Goal: Task Accomplishment & Management: Manage account settings

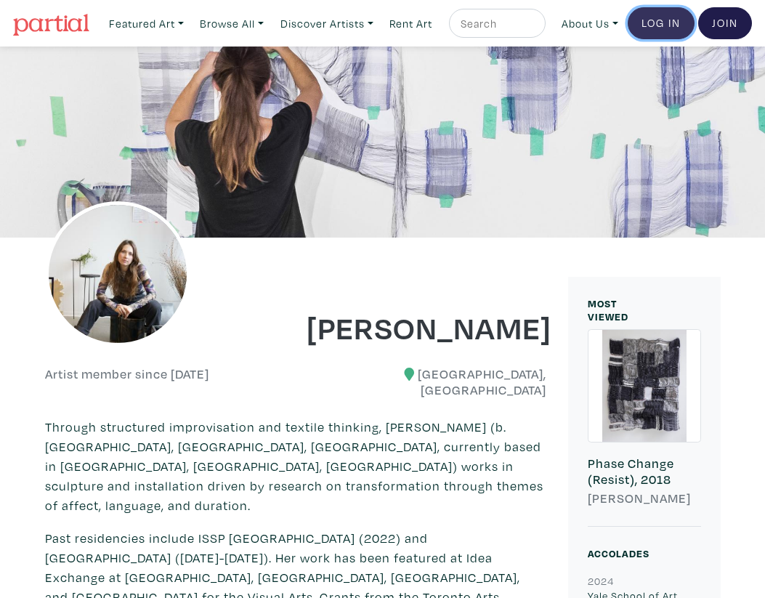
click at [658, 39] on link "Log In" at bounding box center [661, 23] width 67 height 32
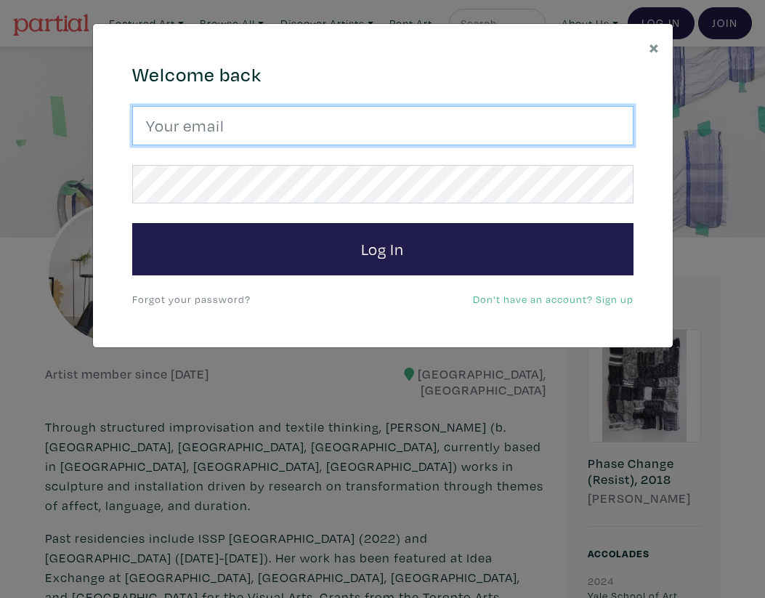
click at [271, 137] on input "email" at bounding box center [382, 125] width 501 height 39
type input "helenliene.dreifelds@yale.edu"
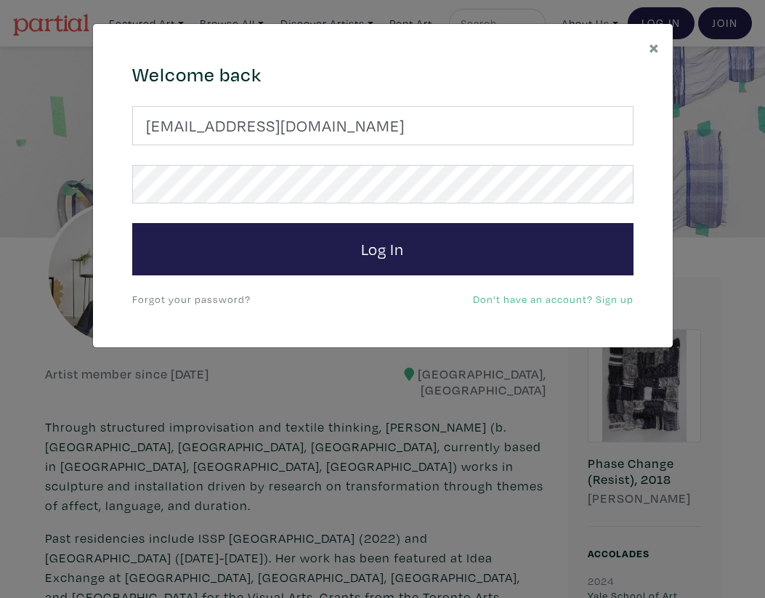
click at [197, 297] on link "Forgot your password?" at bounding box center [191, 299] width 118 height 14
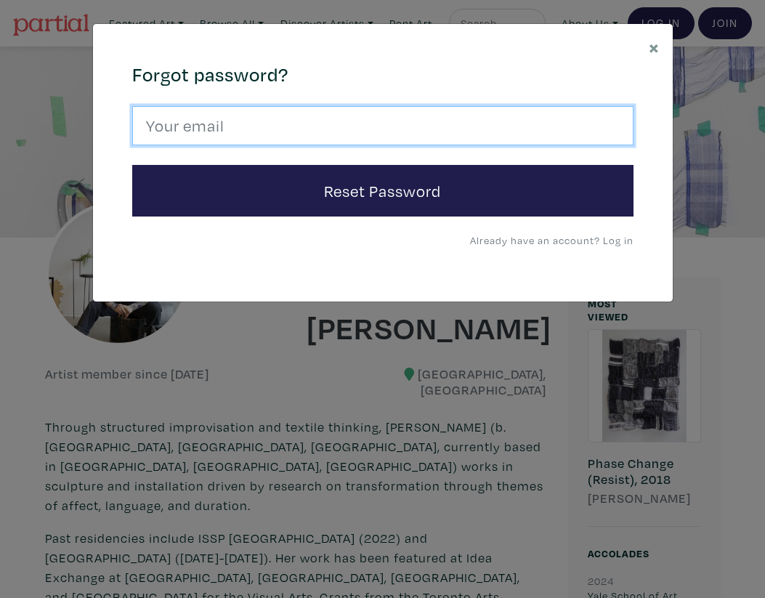
click at [250, 114] on input "email" at bounding box center [382, 125] width 501 height 39
type input "helenliene.dreifelds@yale.edu"
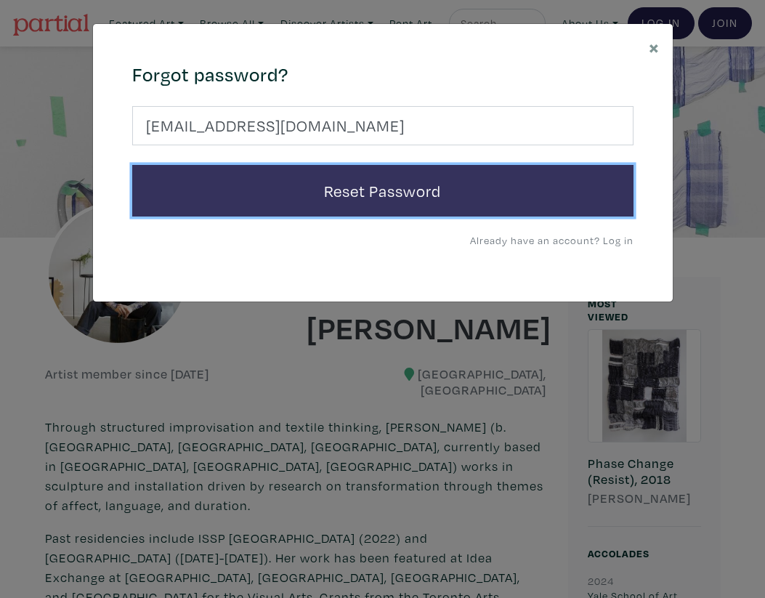
click at [291, 193] on button "Reset Password" at bounding box center [382, 191] width 501 height 52
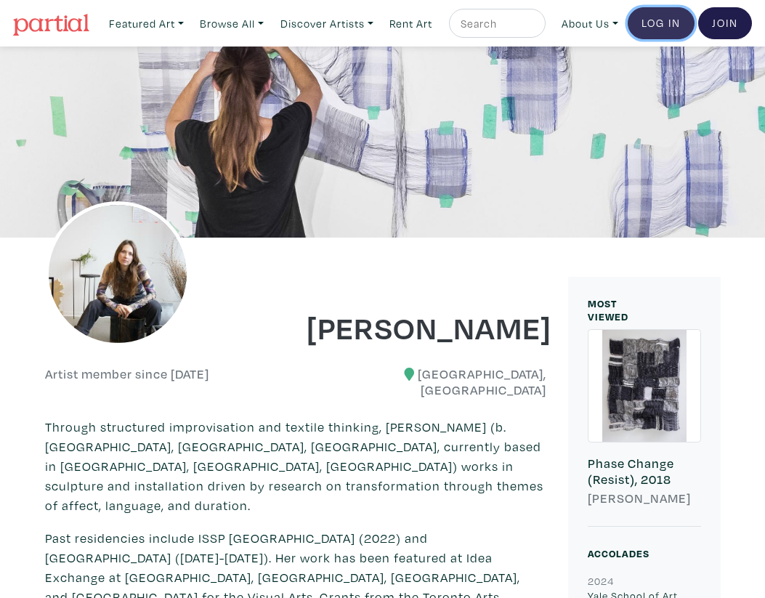
click at [661, 27] on link "Log In" at bounding box center [661, 23] width 67 height 32
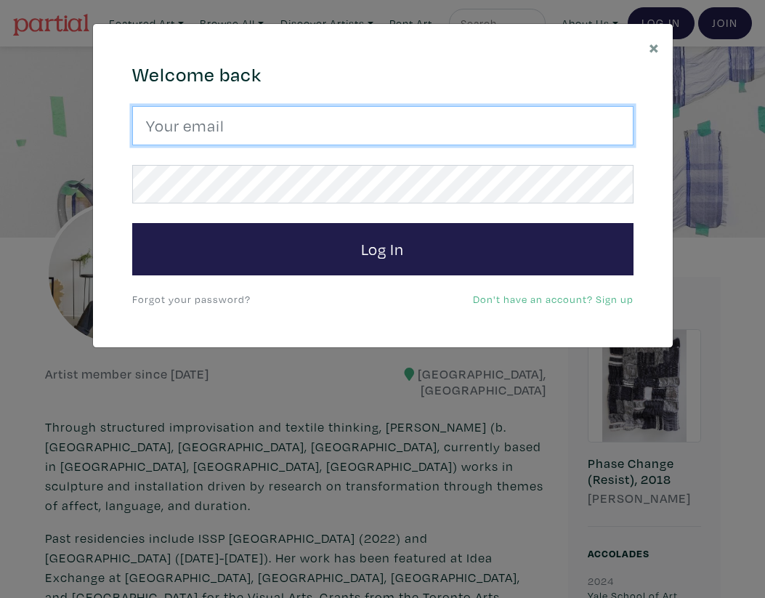
click at [282, 128] on input "email" at bounding box center [382, 125] width 501 height 39
type input "hldreifelds@gmail.com"
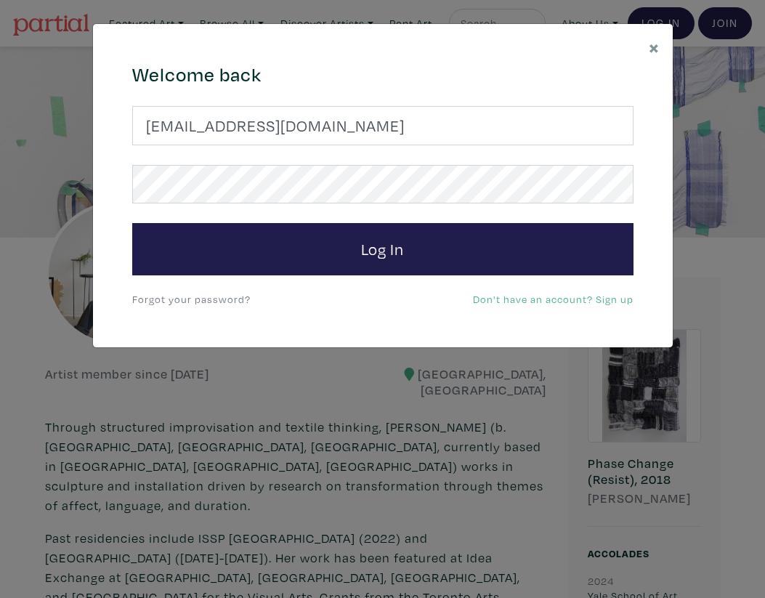
click at [225, 302] on link "Forgot your password?" at bounding box center [191, 299] width 118 height 14
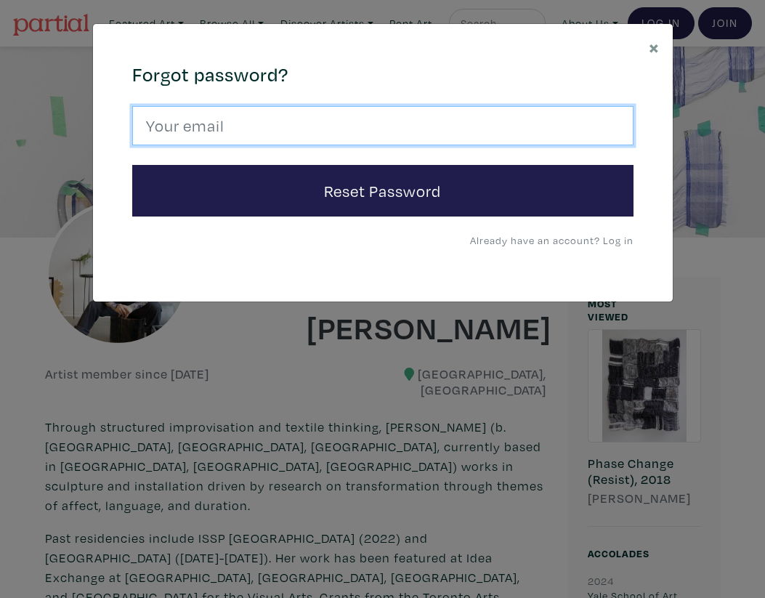
click at [319, 113] on input "email" at bounding box center [382, 125] width 501 height 39
type input "hldreifelds@gmail.com"
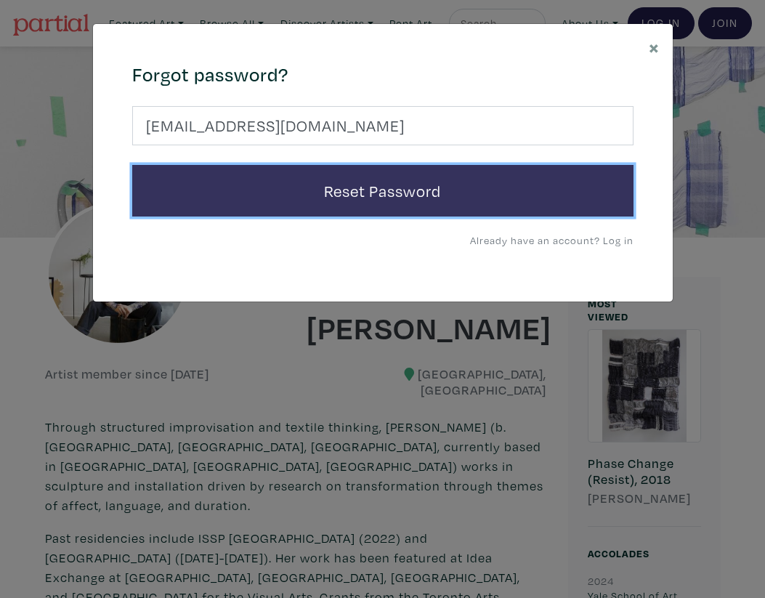
click at [307, 183] on button "Reset Password" at bounding box center [382, 191] width 501 height 52
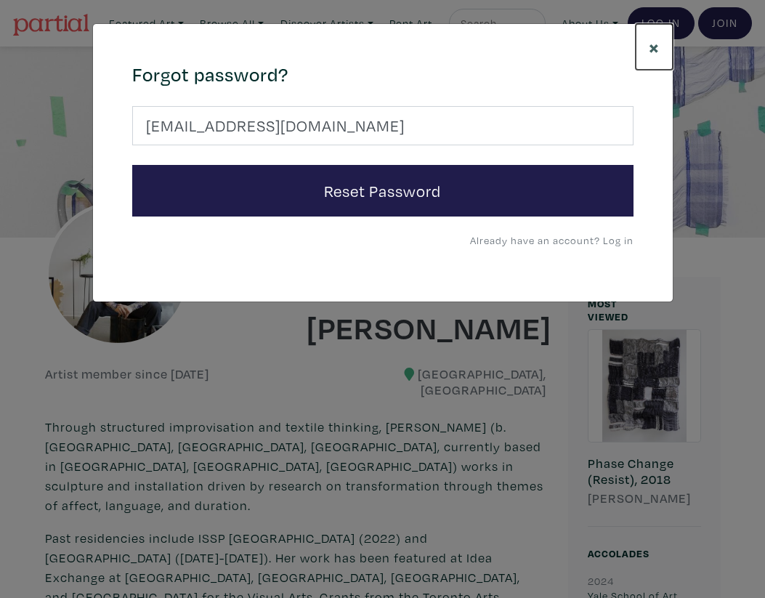
click at [656, 44] on span "×" at bounding box center [654, 46] width 11 height 25
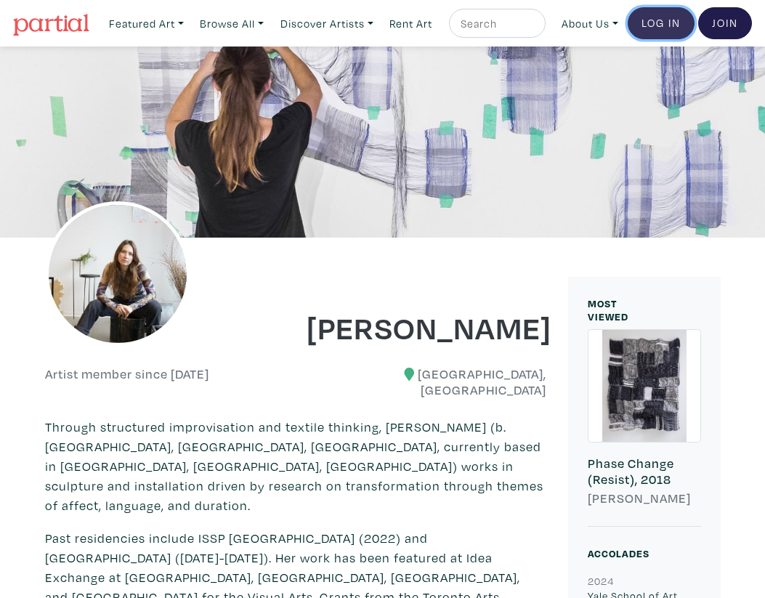
click at [655, 34] on link "Log In" at bounding box center [661, 23] width 67 height 32
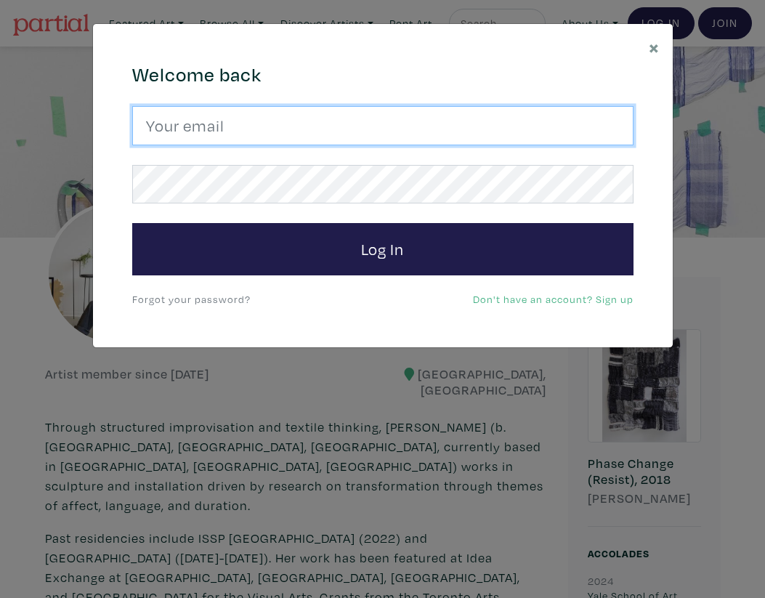
click at [299, 129] on input "email" at bounding box center [382, 125] width 501 height 39
type input "helenliene.dreifelds@yale.edu"
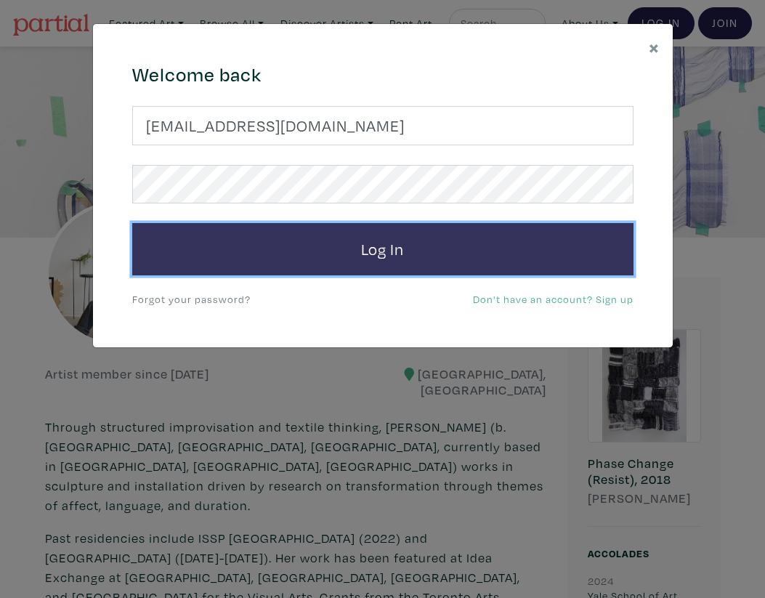
click at [352, 254] on button "Log In" at bounding box center [382, 249] width 501 height 52
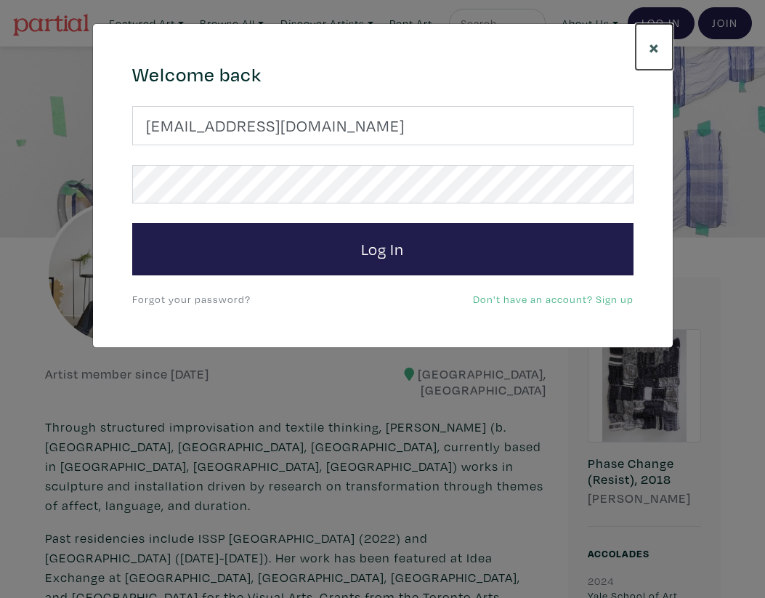
click at [653, 46] on span "×" at bounding box center [654, 46] width 11 height 25
